Goal: Task Accomplishment & Management: Use online tool/utility

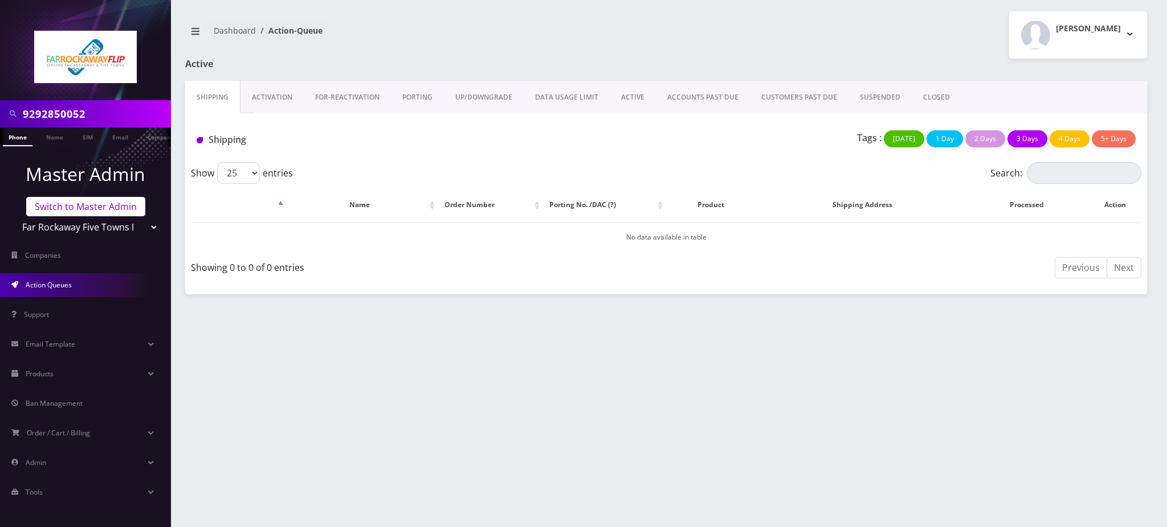
click at [107, 203] on link "Switch to Master Admin" at bounding box center [85, 206] width 119 height 19
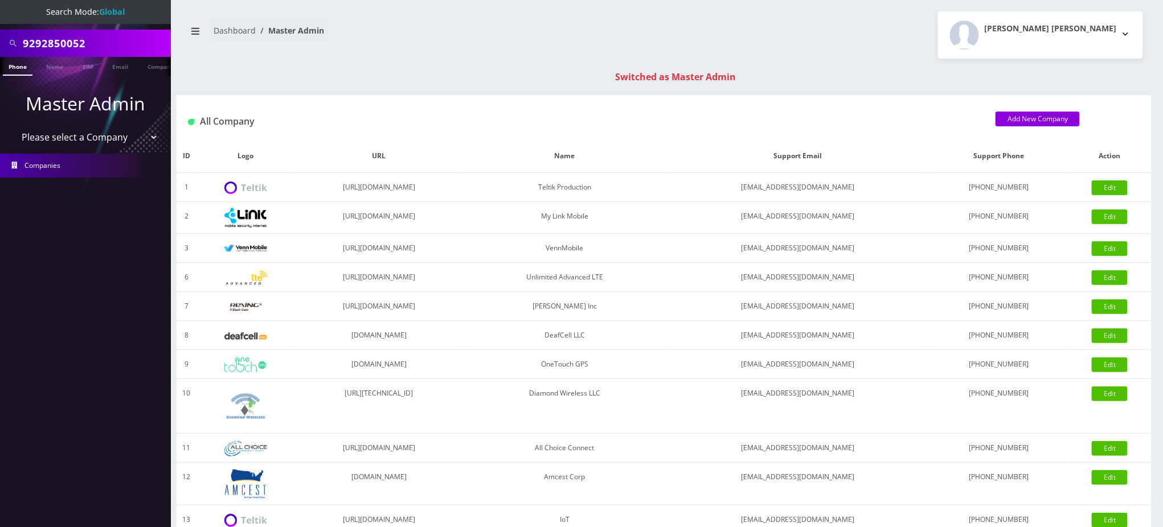
drag, startPoint x: 42, startPoint y: 40, endPoint x: 0, endPoint y: 30, distance: 43.4
click at [0, 30] on div "9292850052" at bounding box center [85, 43] width 171 height 27
paste input "7323513889"
type input "7323513889"
click at [16, 68] on link "Phone" at bounding box center [18, 66] width 30 height 19
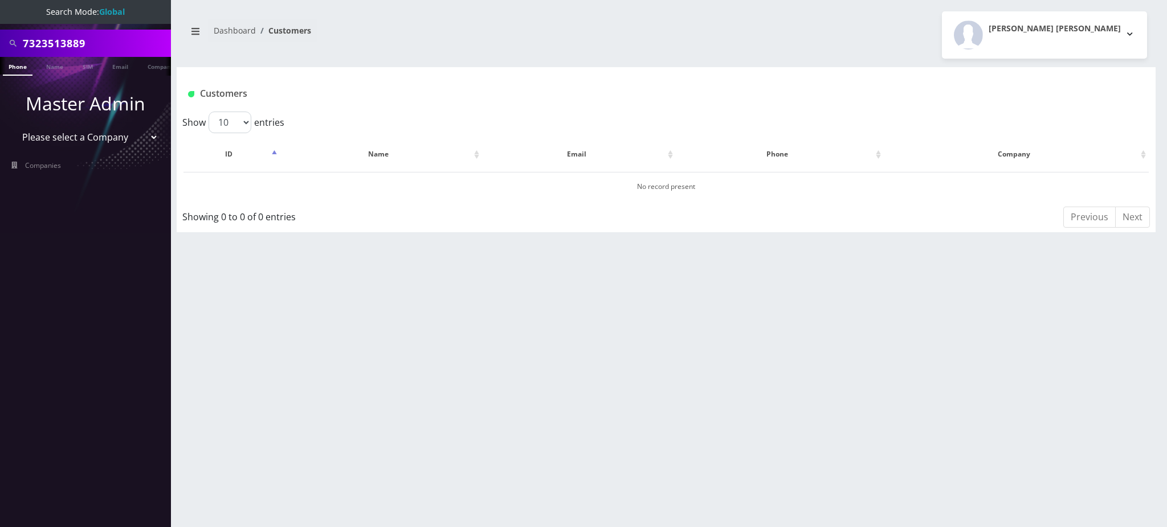
click at [17, 67] on link "Phone" at bounding box center [18, 66] width 30 height 19
click at [1095, 358] on div "7323513889 Phone Name SIM Email Company Customer Dashboard Customers Rochelle L…" at bounding box center [665, 263] width 1001 height 527
click at [1058, 362] on div "7323513889 Phone Name SIM Email Company Customer Dashboard Customers Rochelle L…" at bounding box center [665, 263] width 1001 height 527
